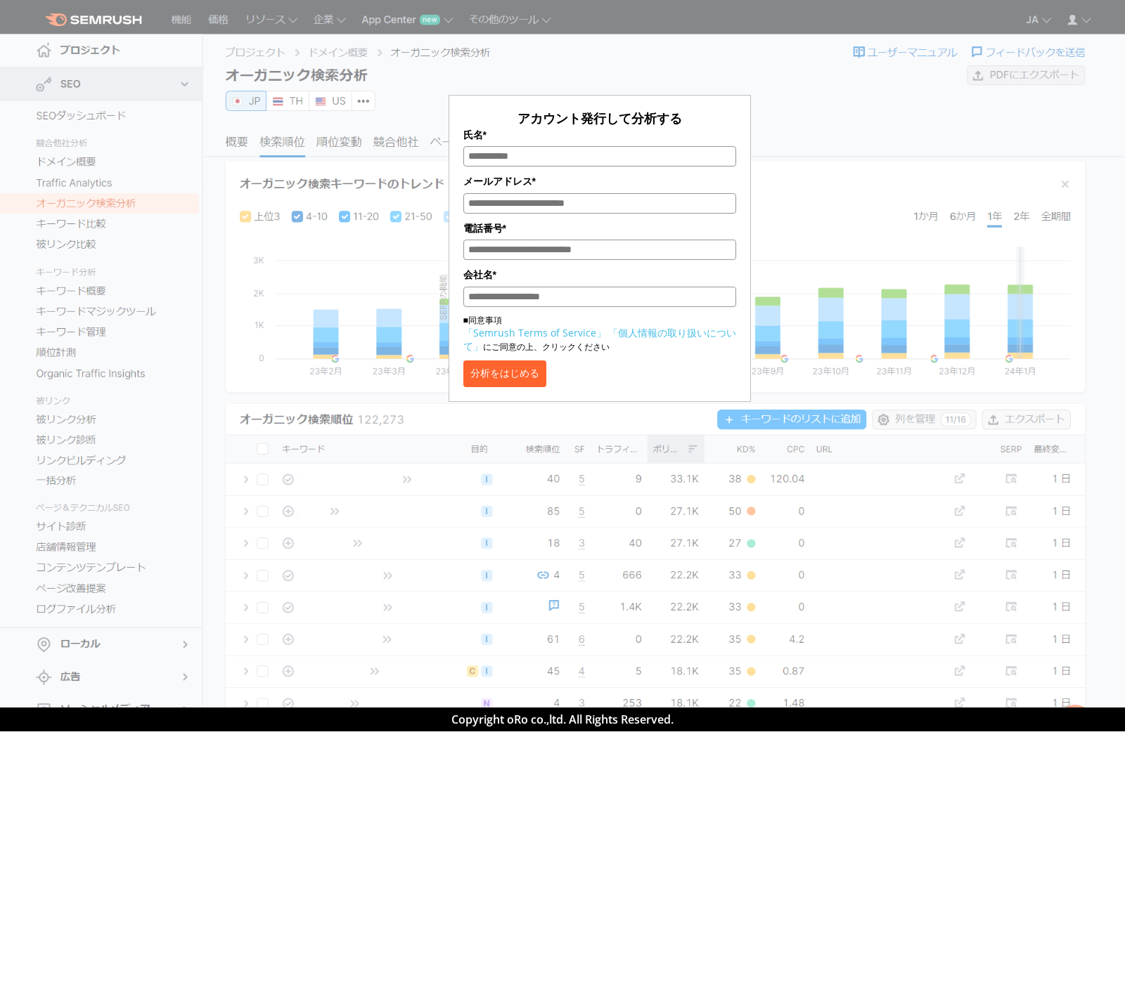
click at [504, 151] on input "氏名*" at bounding box center [599, 156] width 273 height 20
